Goal: Task Accomplishment & Management: Manage account settings

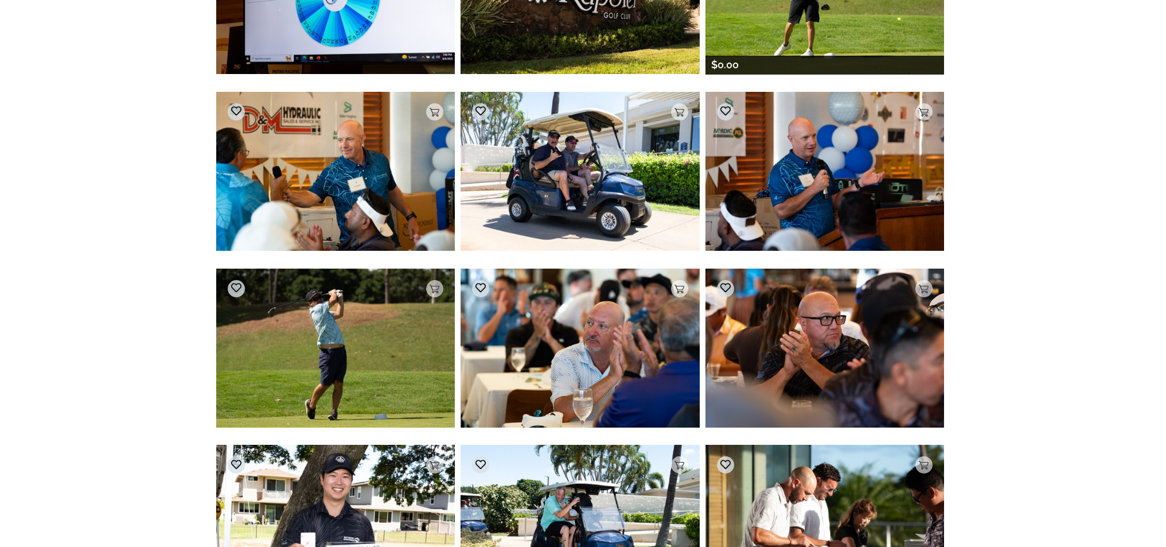
scroll to position [1694, 0]
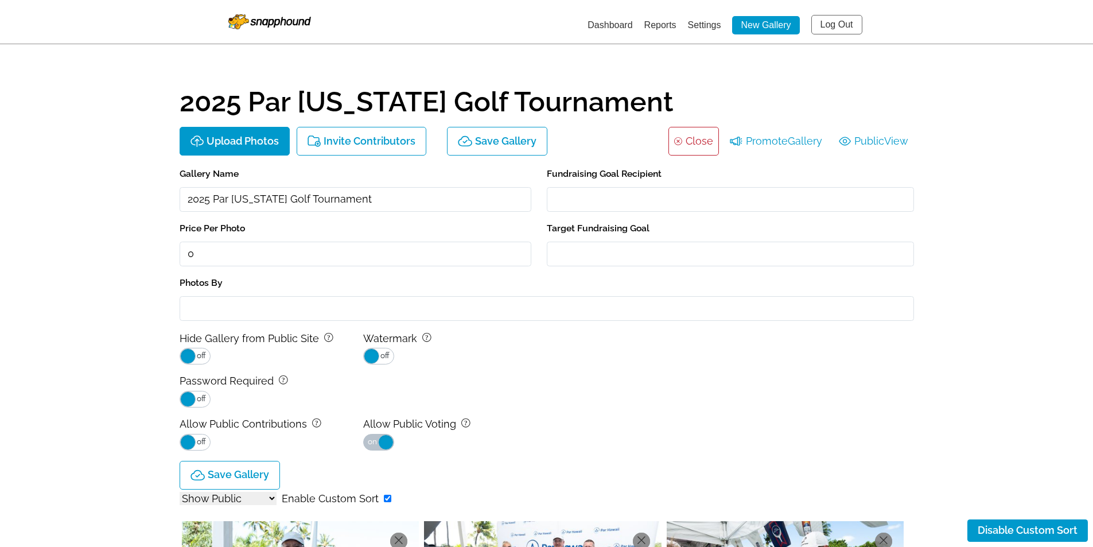
select select "onlyShowInGallery"
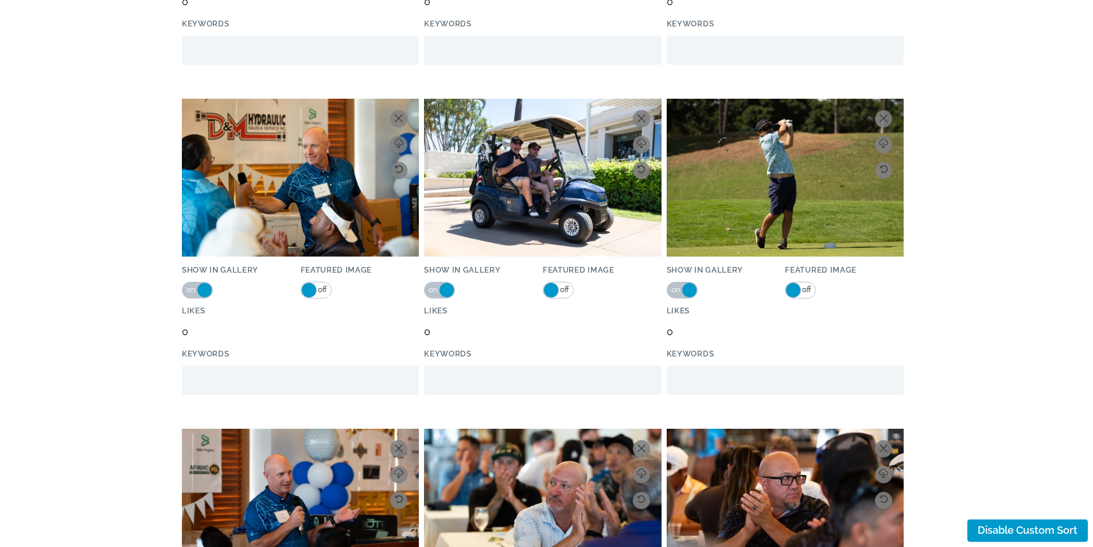
scroll to position [3328, 0]
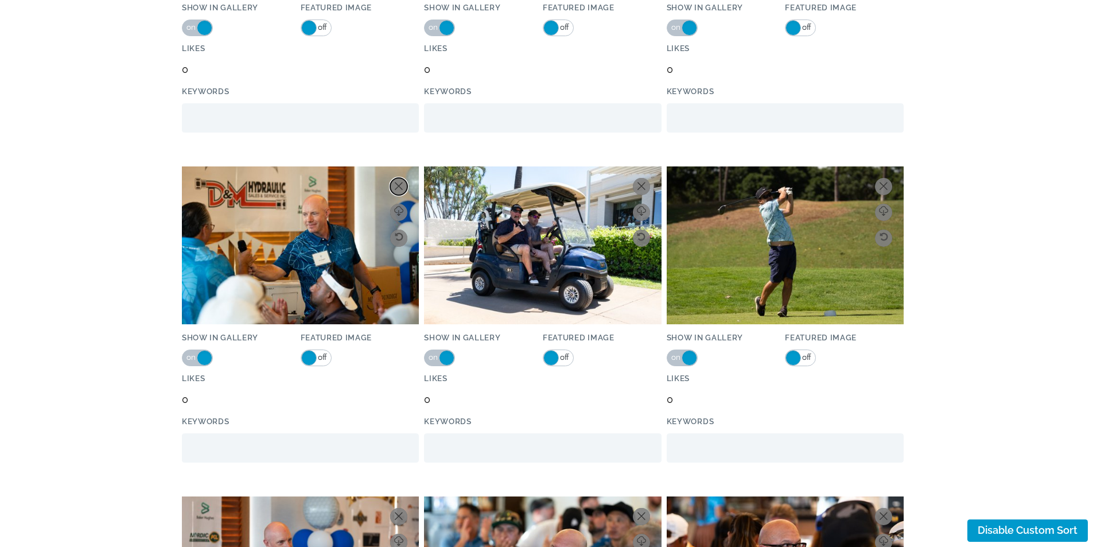
click at [397, 180] on button at bounding box center [398, 186] width 17 height 17
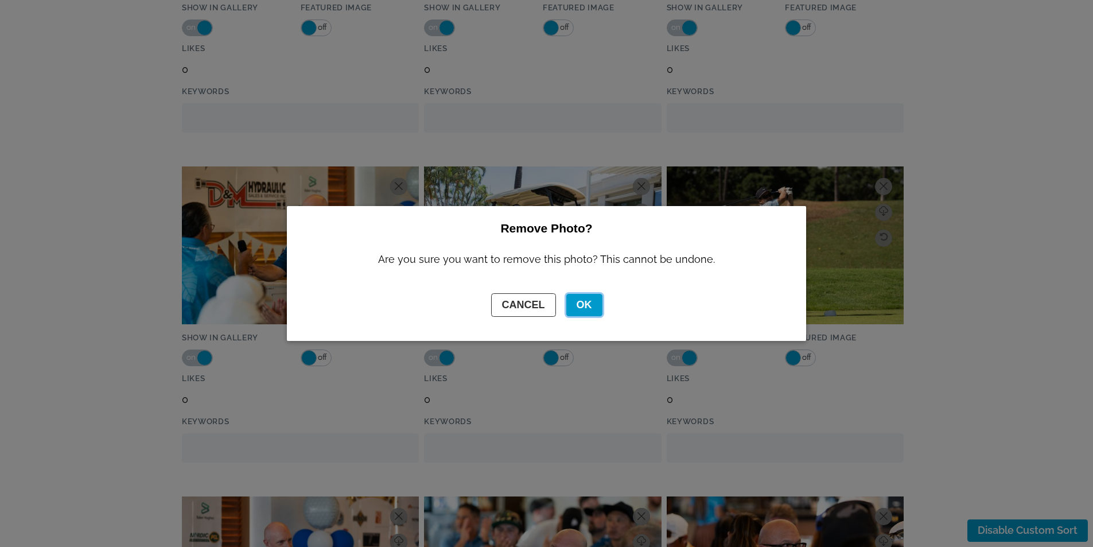
click at [582, 299] on button "OK" at bounding box center [584, 305] width 36 height 22
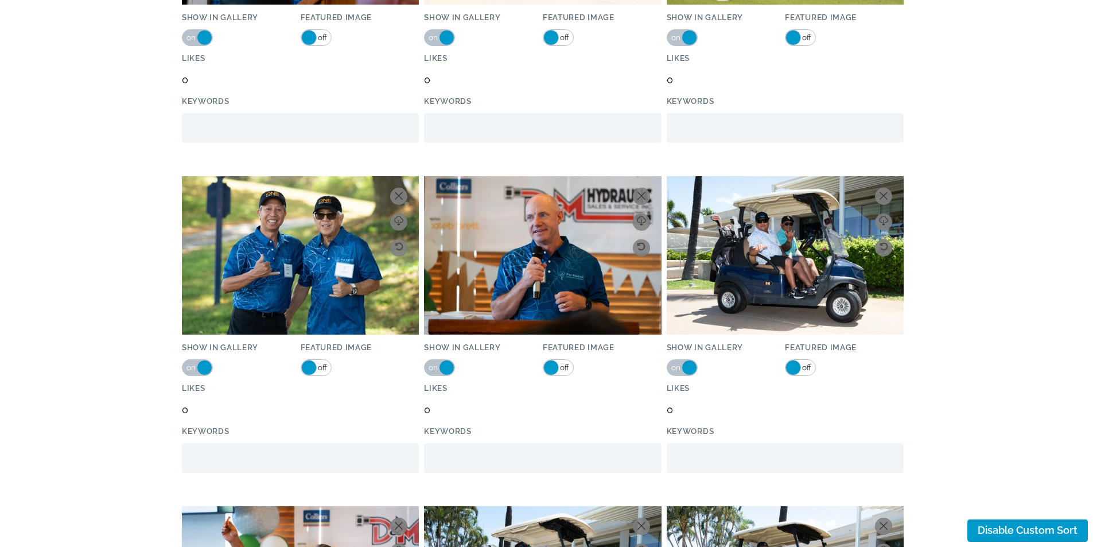
scroll to position [9926, 0]
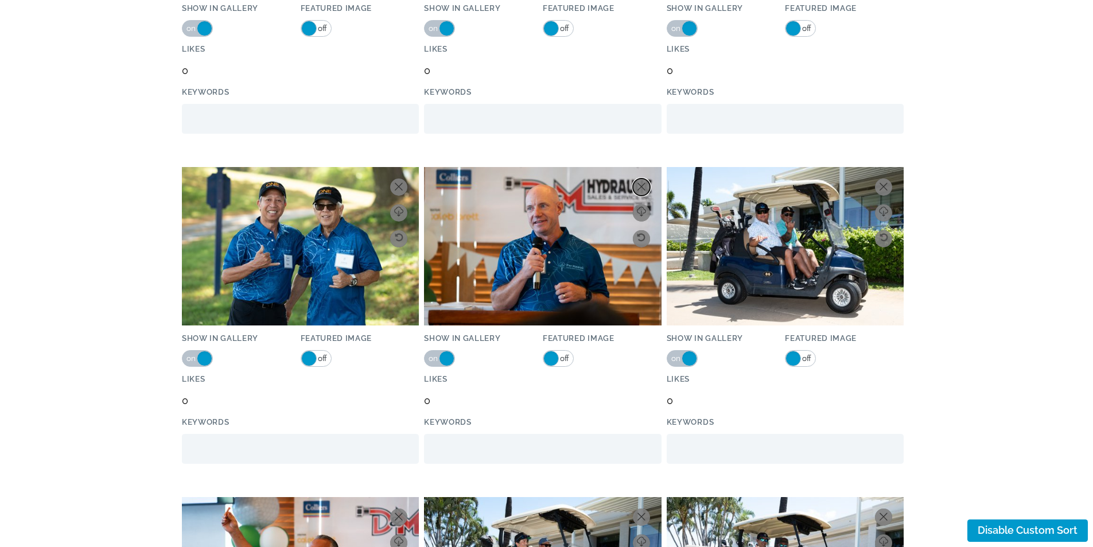
click at [640, 184] on icon at bounding box center [641, 186] width 8 height 8
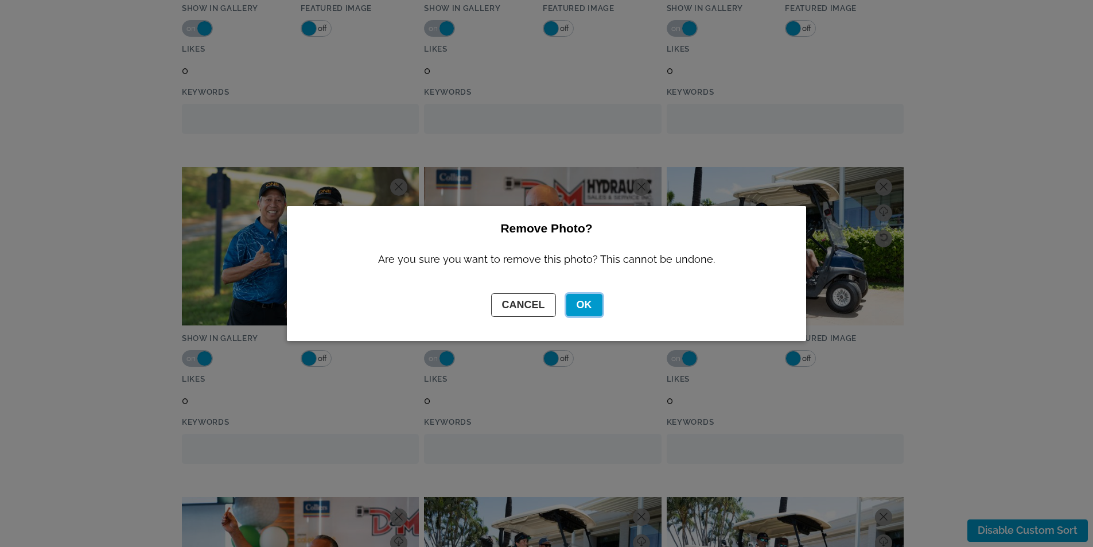
click at [582, 307] on button "OK" at bounding box center [584, 305] width 36 height 22
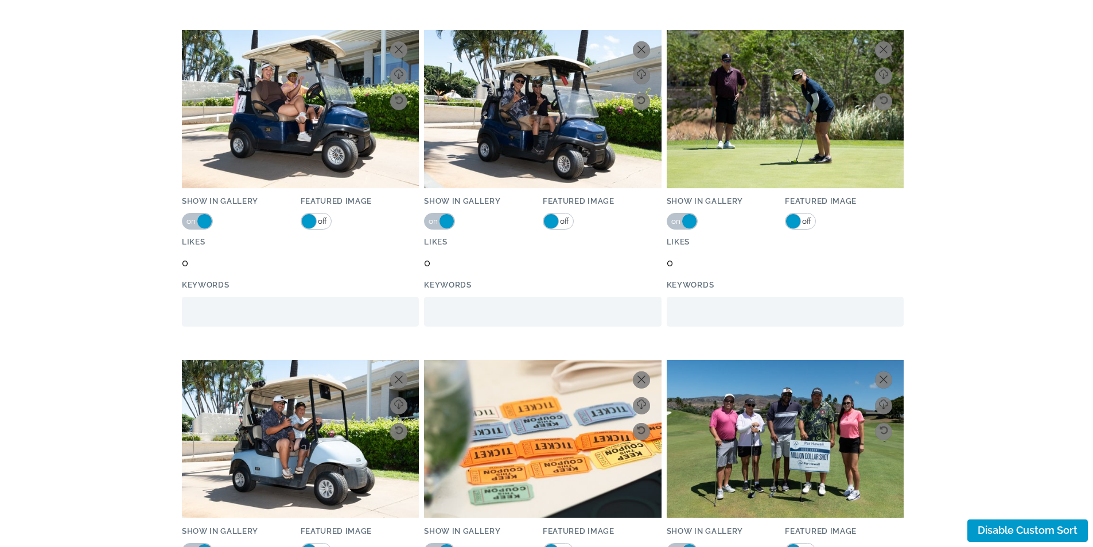
scroll to position [11188, 0]
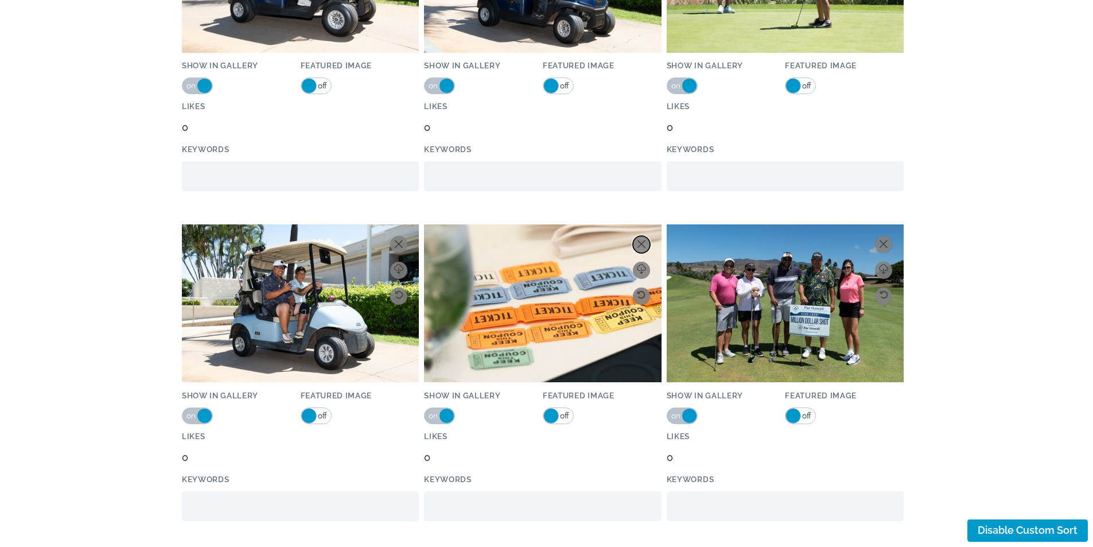
click at [638, 240] on icon at bounding box center [641, 244] width 8 height 8
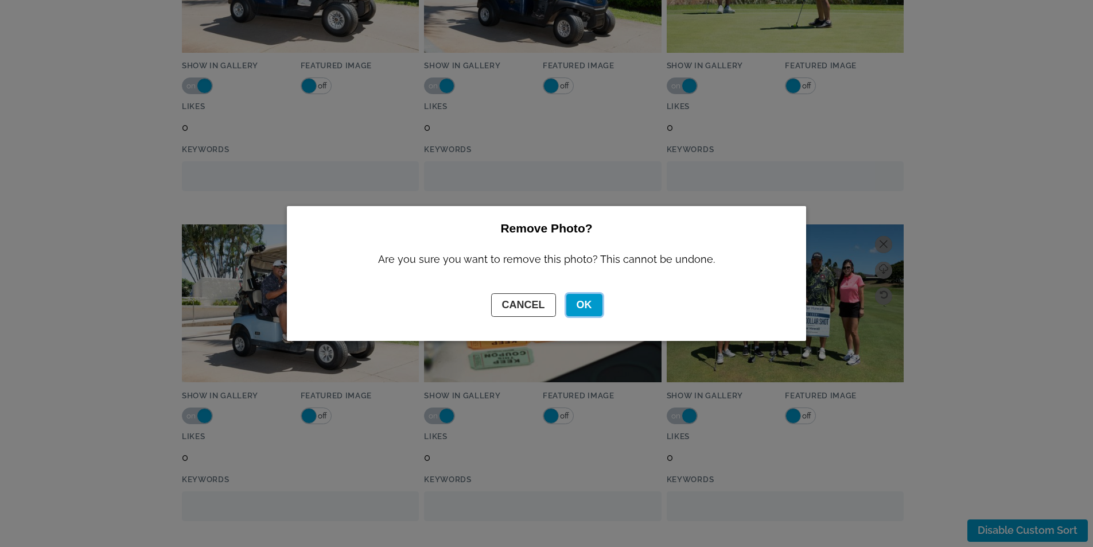
click at [583, 299] on button "OK" at bounding box center [584, 305] width 36 height 22
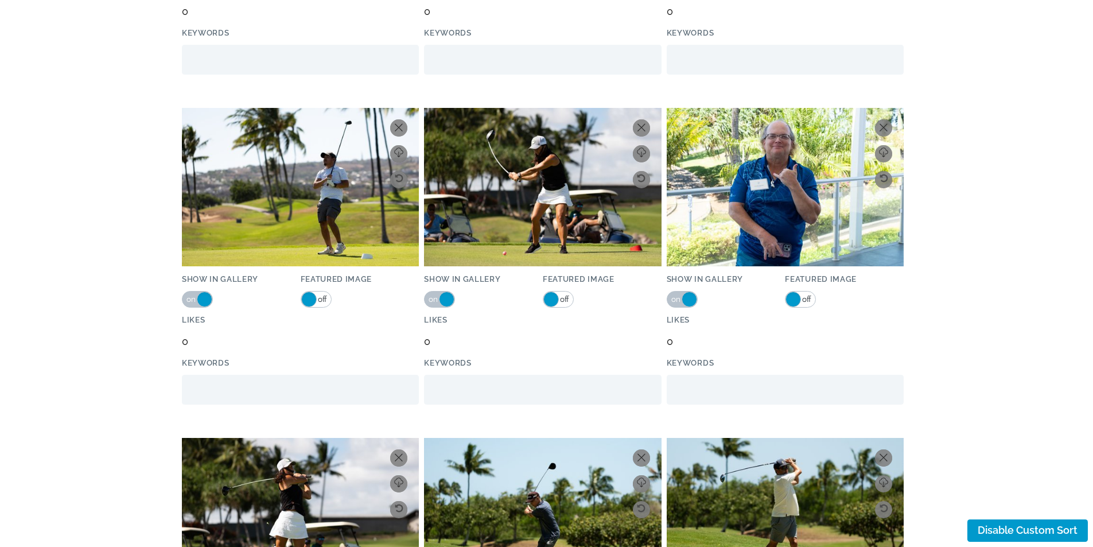
scroll to position [18417, 0]
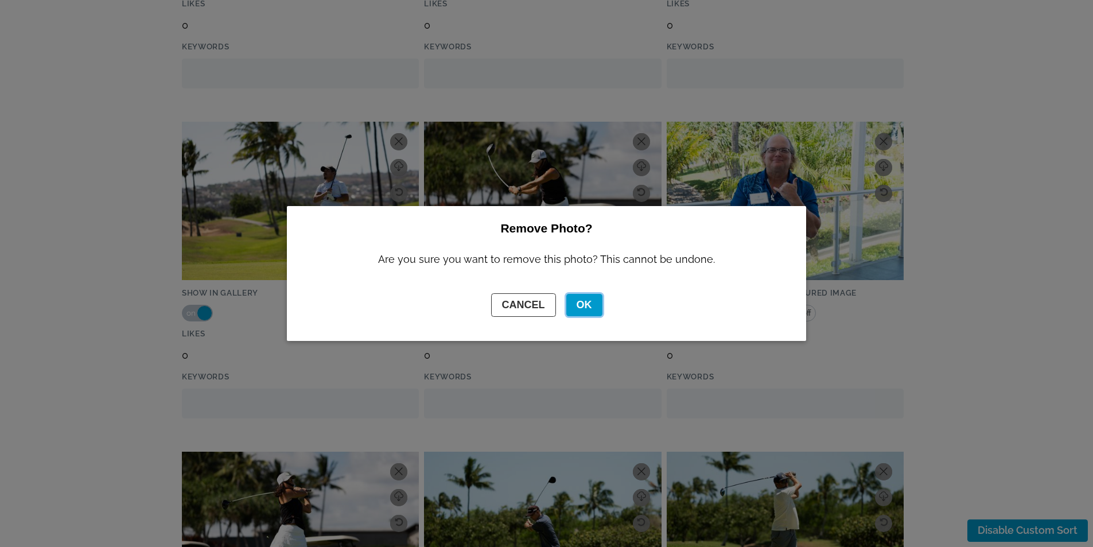
click at [583, 305] on button "OK" at bounding box center [584, 305] width 36 height 22
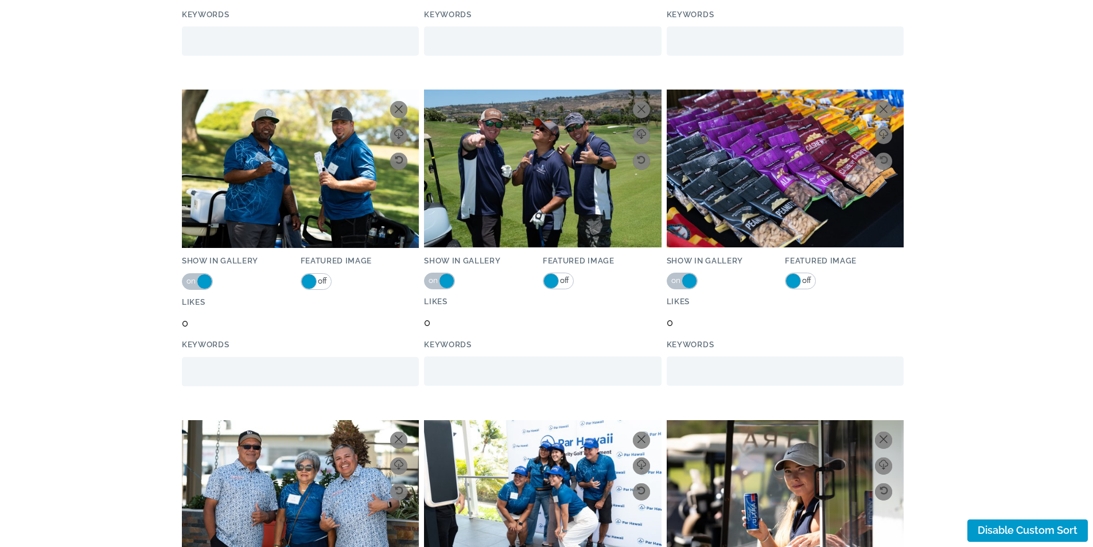
scroll to position [23351, 0]
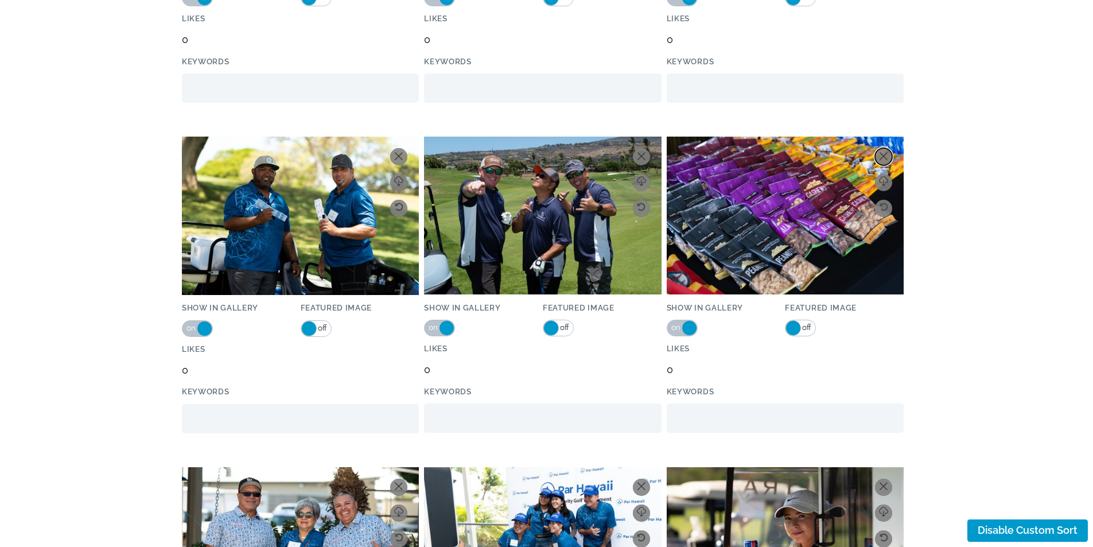
click at [886, 155] on icon at bounding box center [884, 156] width 8 height 8
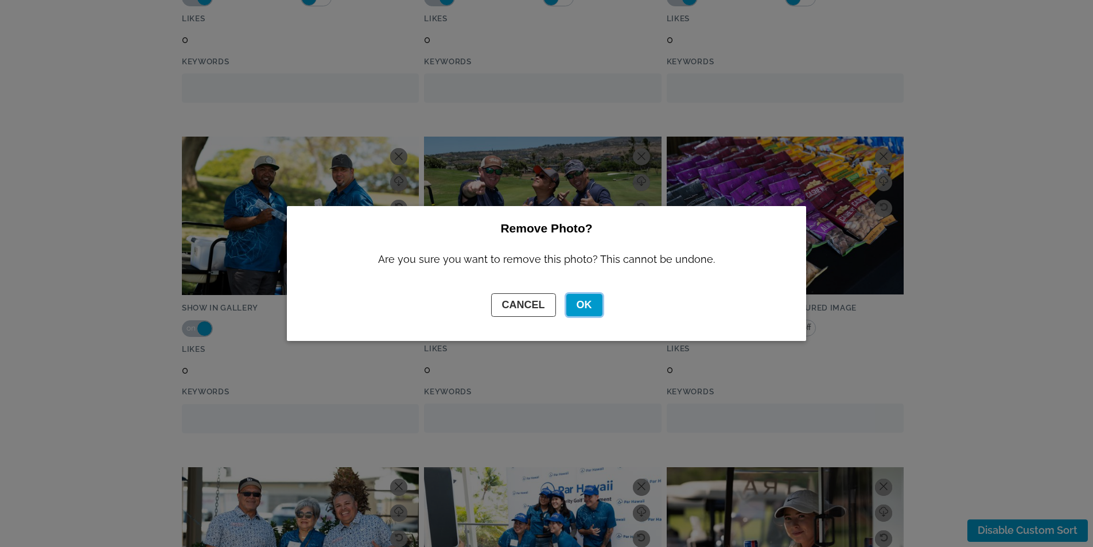
click at [581, 300] on button "OK" at bounding box center [584, 305] width 36 height 22
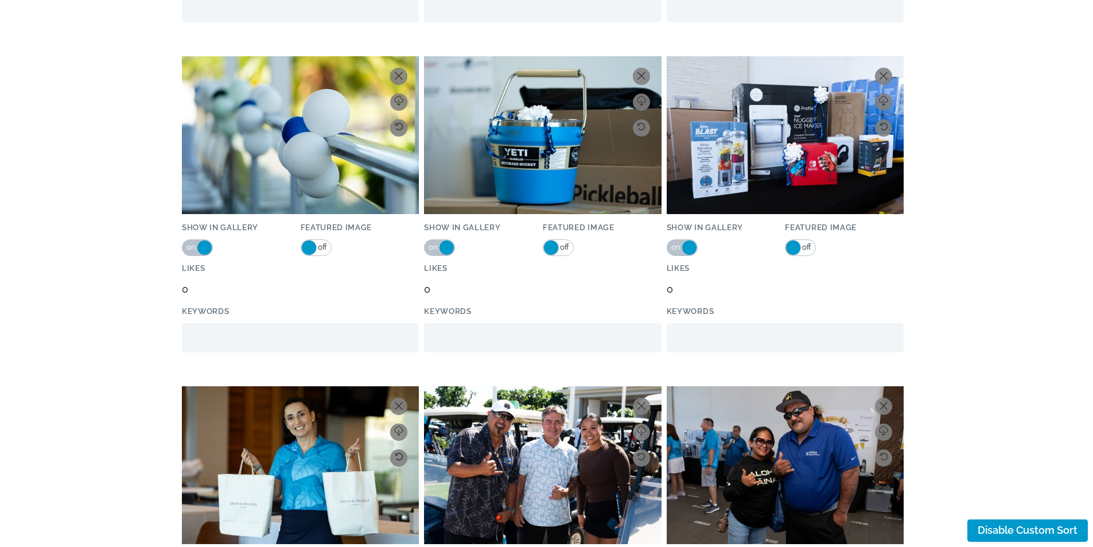
scroll to position [46987, 0]
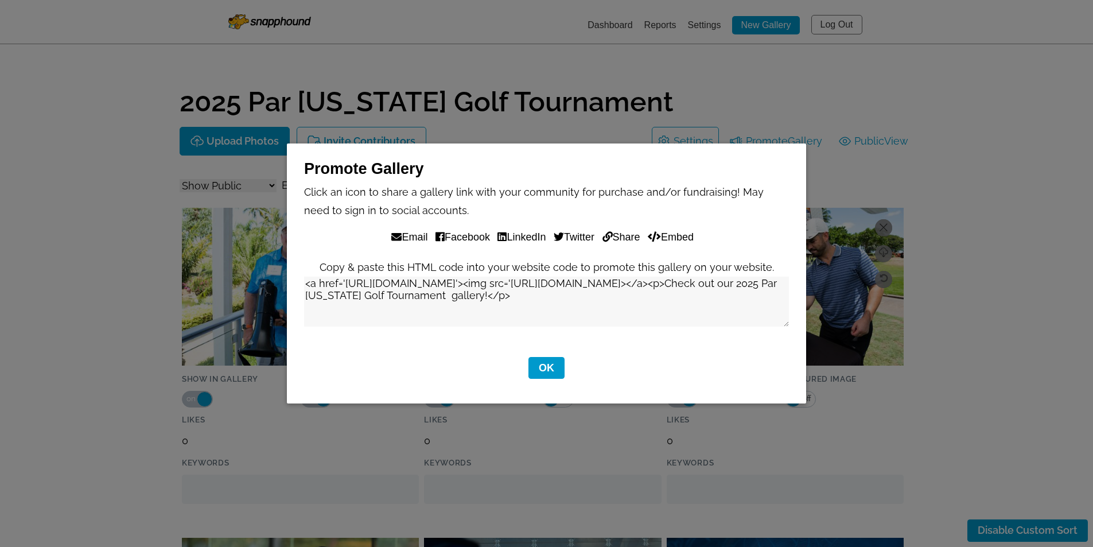
select select "onlyShowInGallery"
